Goal: Task Accomplishment & Management: Manage account settings

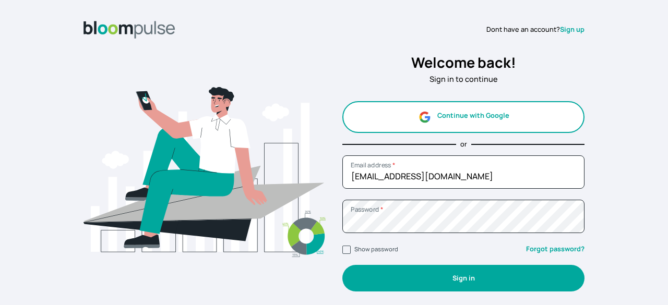
click at [435, 289] on button "Sign in" at bounding box center [463, 278] width 242 height 27
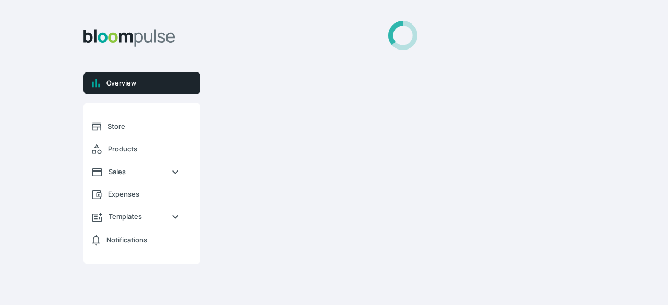
select select "2025"
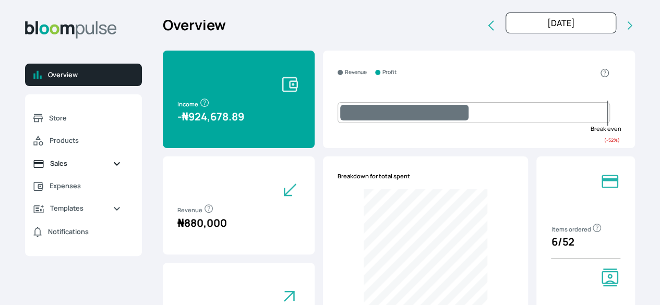
click at [124, 163] on link "Sales" at bounding box center [77, 163] width 104 height 22
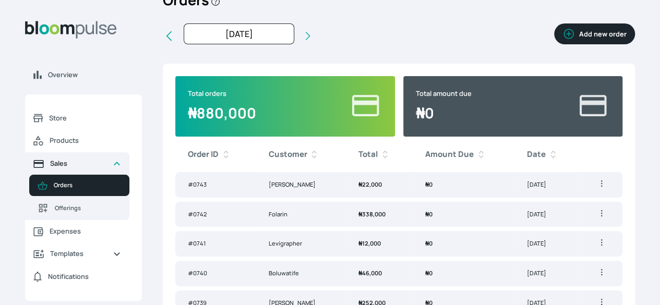
scroll to position [26, 0]
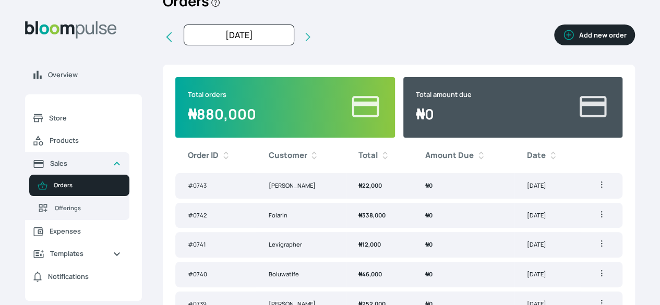
click at [596, 55] on div "Overview Store Products Sales Orders Offerings Expenses Templates Notifications…" at bounding box center [330, 126] width 660 height 305
click at [554, 40] on button "Add new order" at bounding box center [594, 35] width 81 height 21
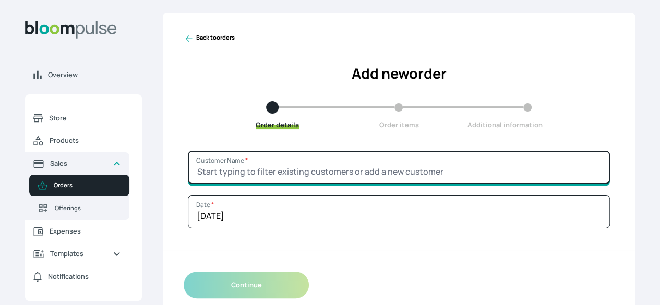
click at [492, 184] on input "Customer Name *" at bounding box center [399, 167] width 422 height 33
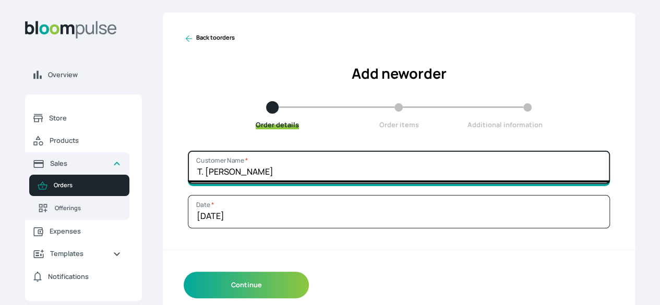
type input "T. [PERSON_NAME]"
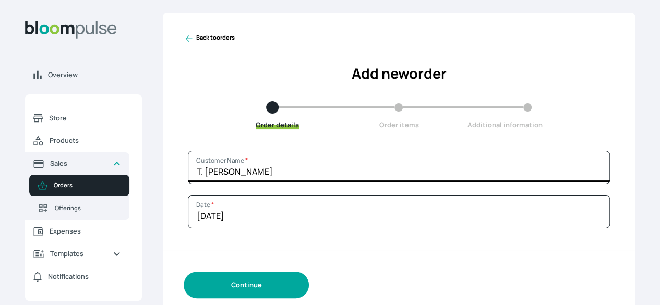
click at [309, 299] on button "Continue" at bounding box center [246, 285] width 125 height 27
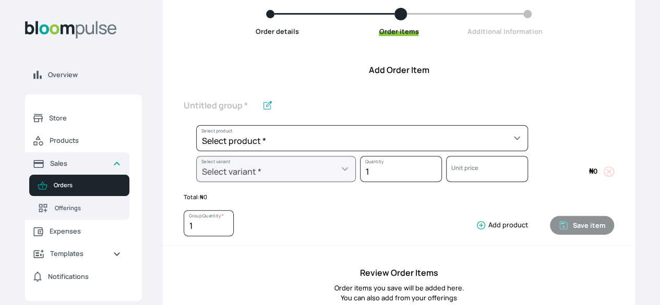
scroll to position [98, 0]
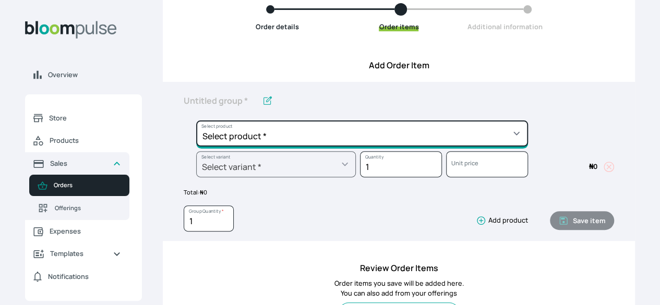
click at [465, 147] on select "Select product * Big Frame (Black) Canvas Print Canvas Stretching Certificate P…" at bounding box center [362, 134] width 332 height 26
click at [471, 147] on select "Select product * Big Frame (Black) Canvas Print Canvas Stretching Certificate P…" at bounding box center [362, 134] width 332 height 26
select select "a9f19bd2-f1a8-4b74-ae51-3a75659f3a28"
click at [255, 138] on select "Select product * Big Frame (Black) Canvas Print Canvas Stretching Certificate P…" at bounding box center [362, 134] width 332 height 26
type input "Lustre Print - Standard"
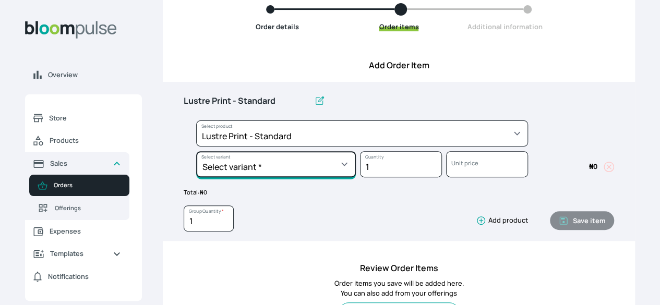
click at [356, 177] on select "Select variant * 10 by 10 10 by 12 10 by 15 10 by 16 11 by 12 11 by 14 11.7 by …" at bounding box center [276, 164] width 160 height 26
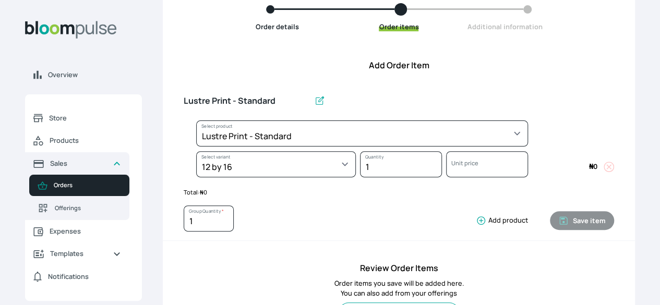
select select "a9f19bd2-f1a8-4b74-ae51-3a75659f3a28"
select select "5462bcb9-1a5c-419b-b577-8f517a143e1a"
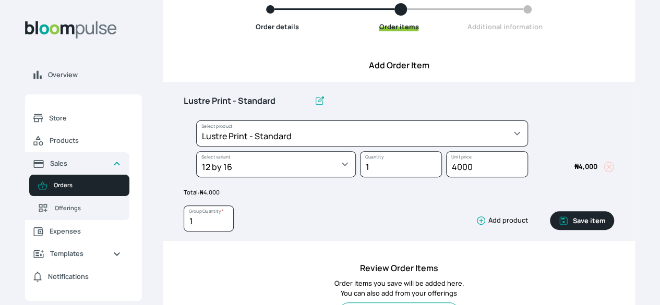
click at [476, 226] on icon "button" at bounding box center [481, 221] width 10 height 10
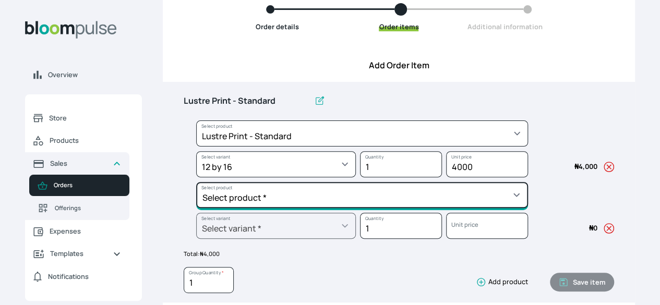
click at [343, 208] on select "Select product * Big Frame (Black) Canvas Print Canvas Stretching Certificate P…" at bounding box center [362, 195] width 332 height 26
select select "5fa67804-61d7-459d-93b4-9e8949636f1b"
click at [255, 200] on select "Select product * Big Frame (Black) Canvas Print Canvas Stretching Certificate P…" at bounding box center [362, 195] width 332 height 26
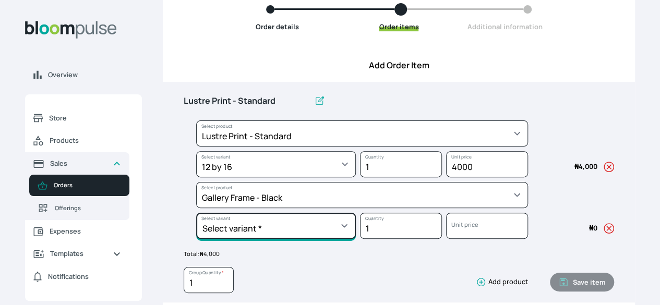
click at [356, 239] on select "Select variant * 10 by 10 10 by 12 10 by 13 10 by 15 10 by 16 11 by 12 11 by 14…" at bounding box center [276, 226] width 160 height 26
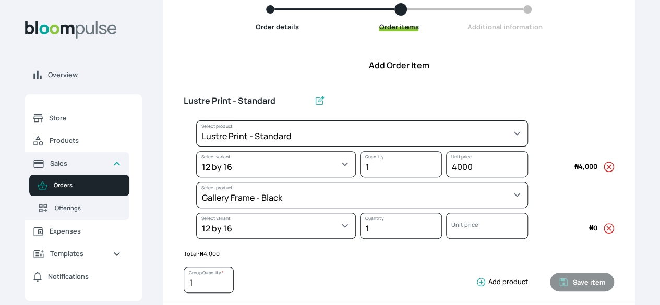
select select "5fa67804-61d7-459d-93b4-9e8949636f1b"
select select "cc49fcbb-ce8f-4c01-9f58-b109c0a62ea3"
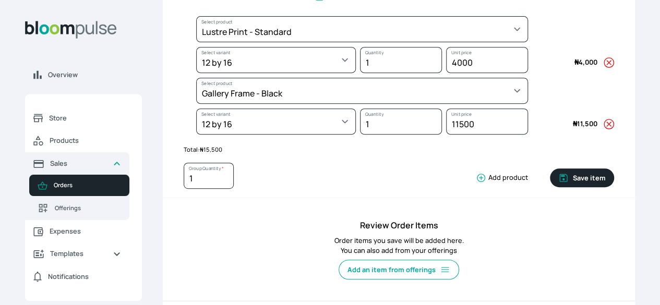
scroll to position [214, 0]
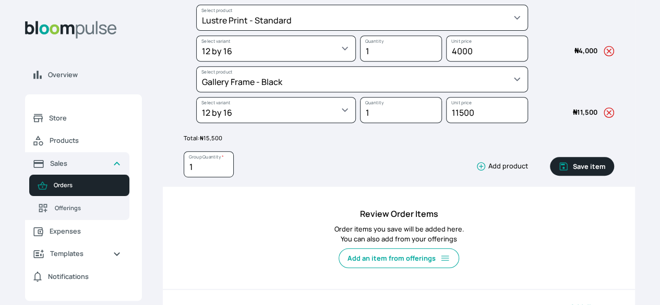
click at [550, 176] on button "Save item" at bounding box center [582, 166] width 64 height 19
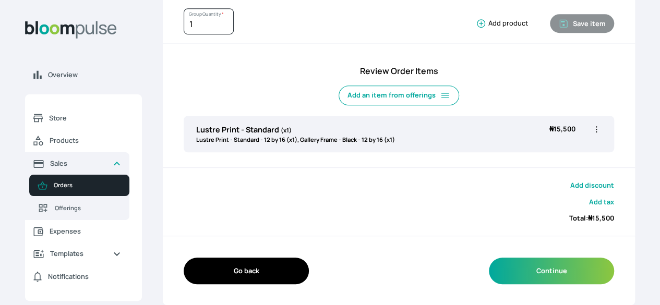
scroll to position [313, 0]
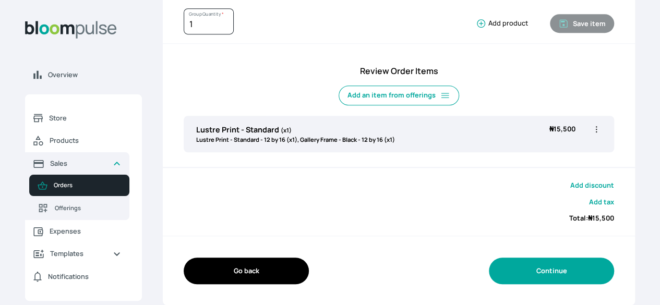
click at [525, 275] on button "Continue" at bounding box center [551, 271] width 125 height 27
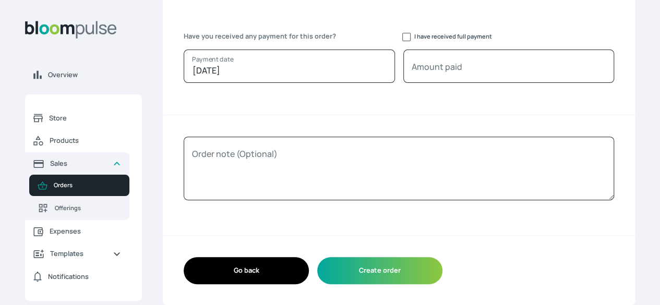
click at [309, 274] on button "Go back" at bounding box center [246, 270] width 125 height 27
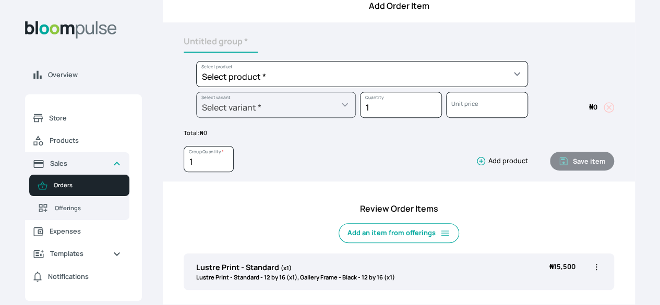
click at [258, 53] on input "text" at bounding box center [221, 42] width 74 height 22
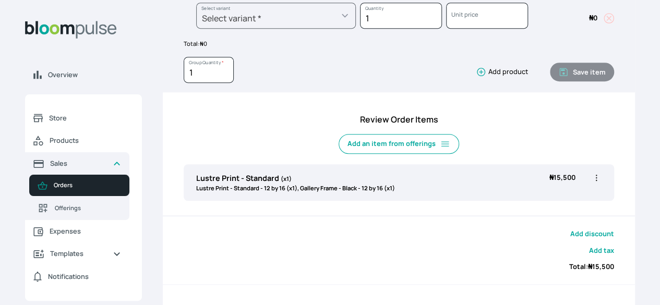
scroll to position [255, 0]
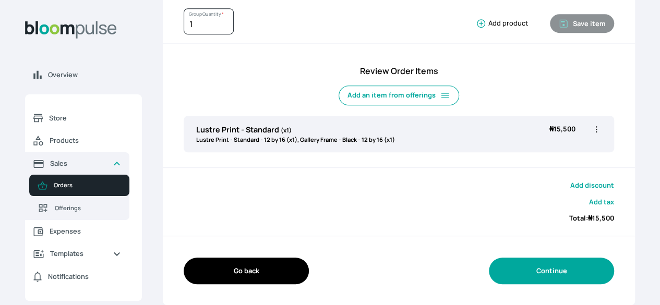
click at [500, 275] on button "Continue" at bounding box center [551, 271] width 125 height 27
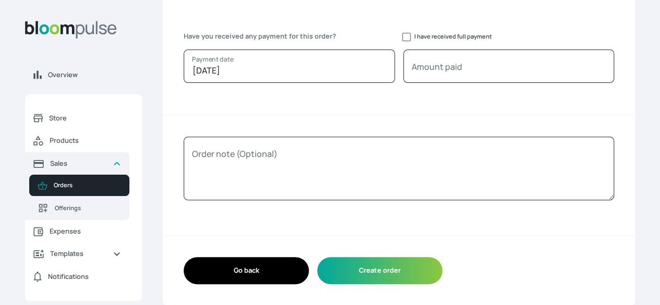
scroll to position [158, 0]
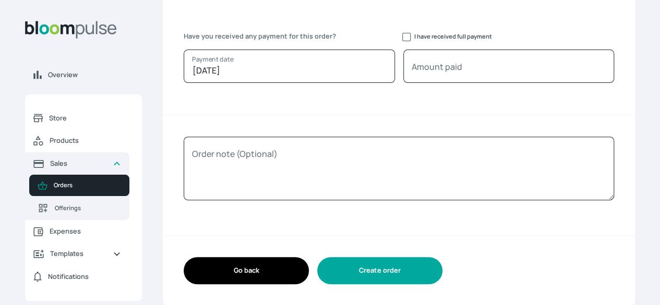
click at [443, 278] on button "Create order" at bounding box center [379, 270] width 125 height 27
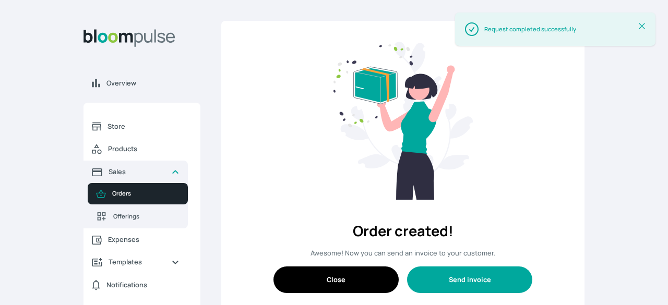
click at [498, 267] on button "Send invoice" at bounding box center [469, 280] width 125 height 27
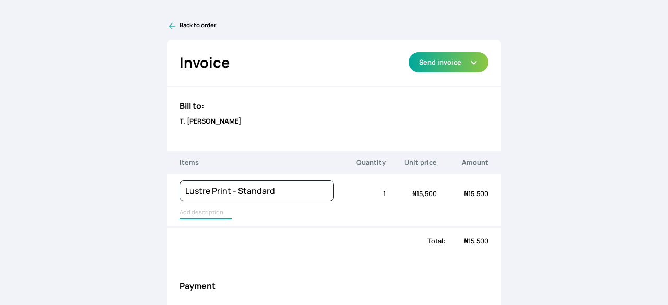
click at [204, 218] on input "text" at bounding box center [206, 213] width 52 height 14
type input "Lustre Print - Standard, Gallery Frame - Black"
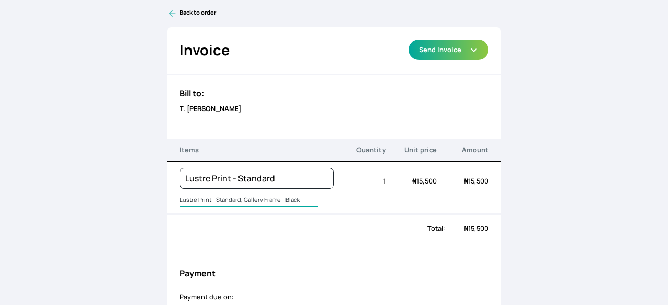
scroll to position [12, 0]
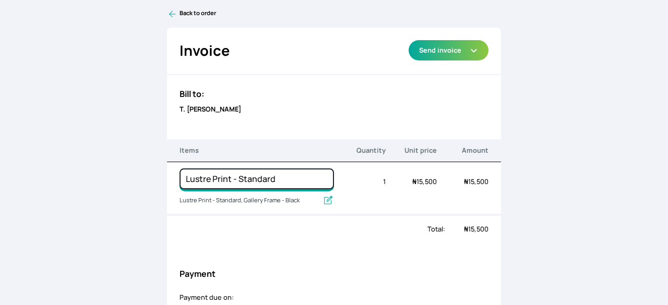
click at [293, 179] on input "Lustre Print - Standard" at bounding box center [257, 179] width 154 height 21
type input "L"
type input "Gallery Frame 12 x 16"
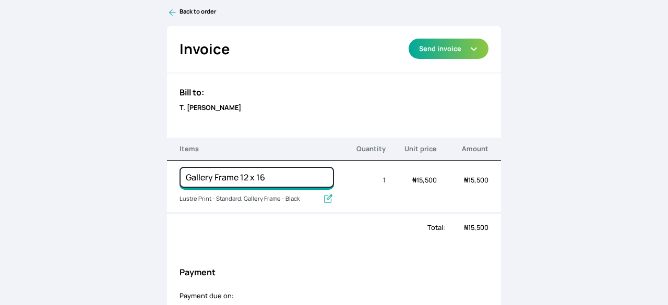
scroll to position [0, 0]
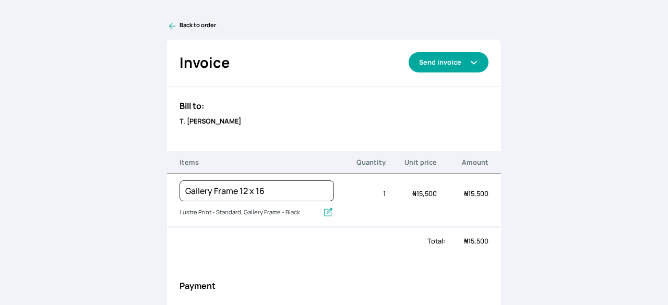
click at [458, 59] on button "Send invoice" at bounding box center [449, 62] width 80 height 20
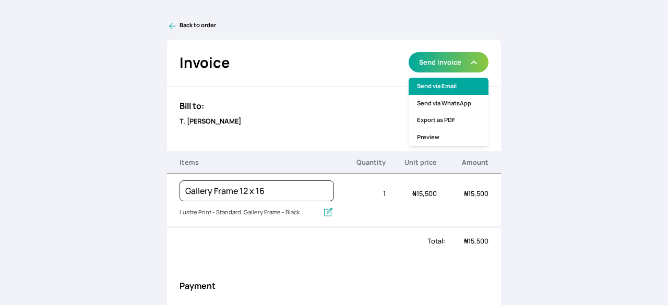
click at [458, 88] on link "Send via Email" at bounding box center [449, 86] width 80 height 17
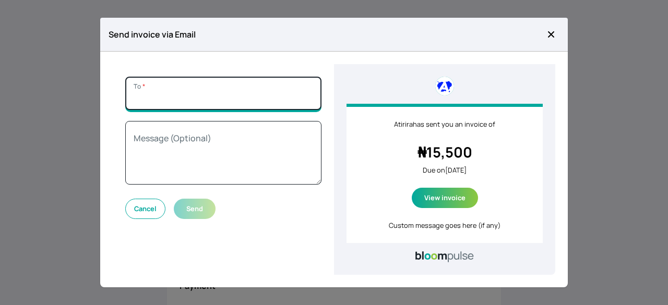
click at [246, 97] on input "To *" at bounding box center [223, 93] width 196 height 33
click at [213, 95] on input "To *" at bounding box center [223, 93] width 196 height 33
click at [182, 95] on input "To *" at bounding box center [223, 93] width 196 height 33
click at [177, 101] on input "To *" at bounding box center [223, 93] width 196 height 33
paste input "[EMAIL_ADDRESS][DOMAIN_NAME]"
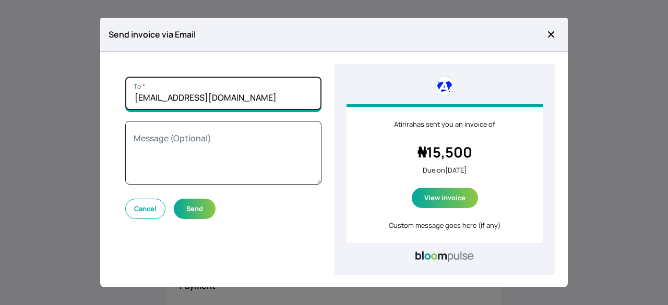
type input "[EMAIL_ADDRESS][DOMAIN_NAME]"
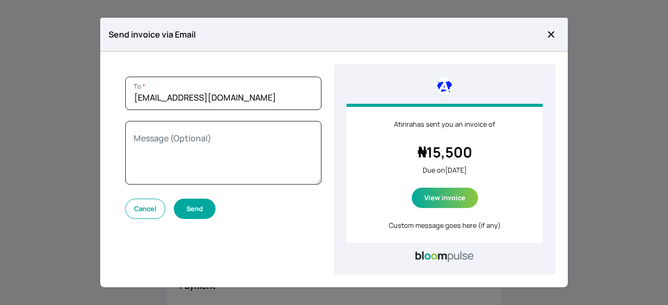
click at [198, 205] on button "Send" at bounding box center [195, 209] width 42 height 20
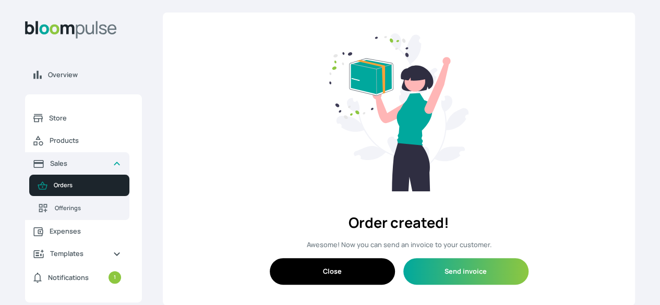
click at [358, 285] on button "Close" at bounding box center [332, 271] width 125 height 27
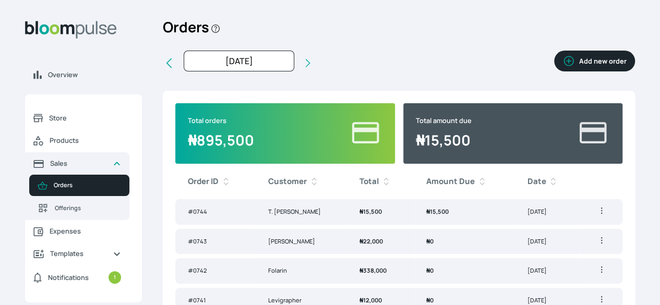
click at [423, 43] on div "Orders Add new order" at bounding box center [399, 32] width 472 height 38
click at [522, 225] on td "Oct 10, 2025" at bounding box center [548, 212] width 66 height 26
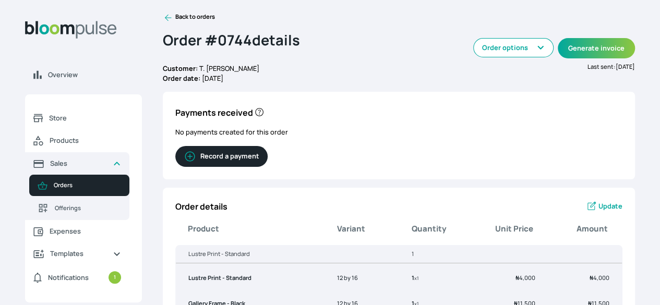
click at [268, 163] on button "Record a payment" at bounding box center [221, 156] width 92 height 21
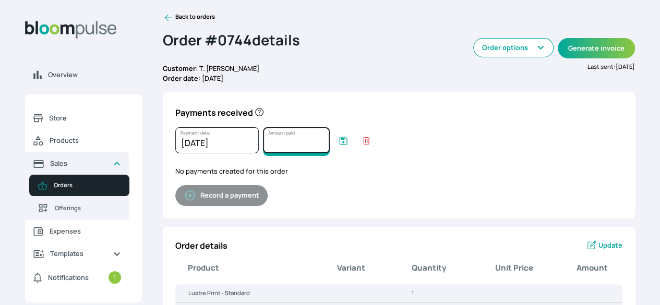
click at [330, 153] on input "Amount paid" at bounding box center [296, 140] width 67 height 26
type input "15500"
click at [349, 146] on icon "submit" at bounding box center [343, 141] width 10 height 10
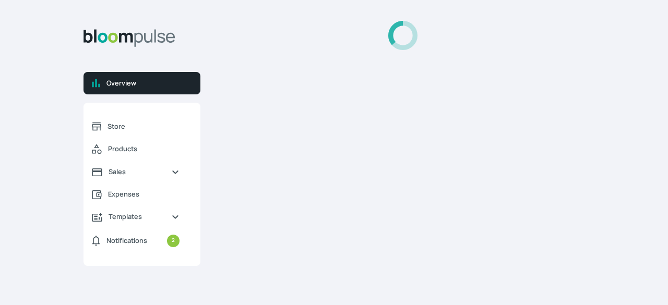
select select "2025"
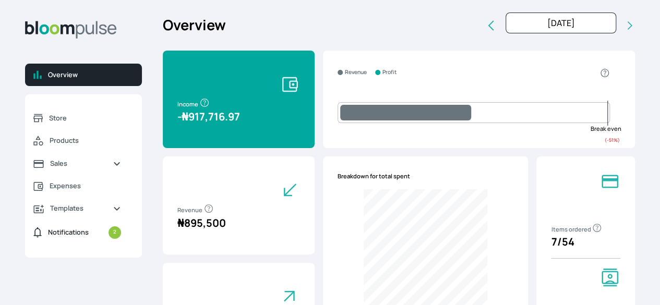
click at [121, 239] on small "2" at bounding box center [115, 233] width 13 height 13
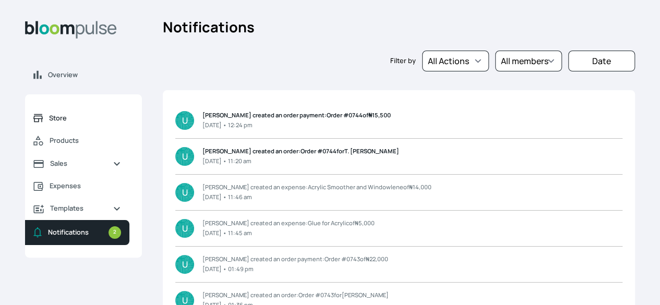
click at [121, 122] on span "Store" at bounding box center [85, 118] width 72 height 10
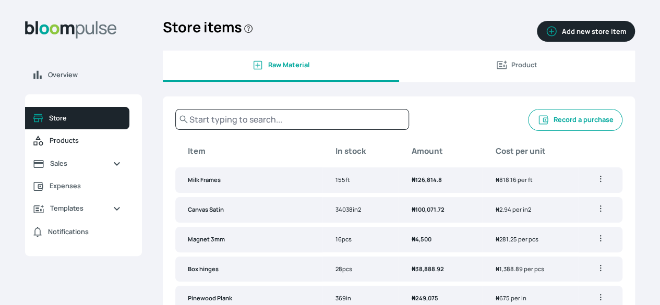
click at [121, 146] on span "Products" at bounding box center [86, 141] width 72 height 10
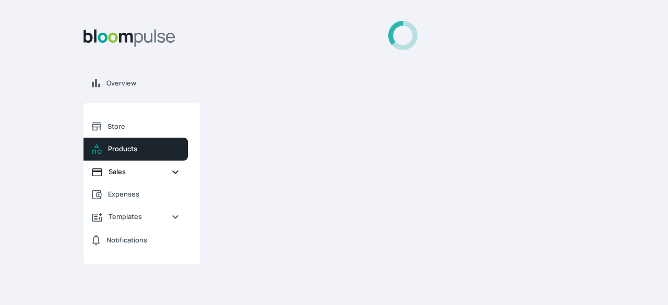
click at [129, 172] on span "Sales" at bounding box center [136, 172] width 54 height 10
